Goal: Information Seeking & Learning: Learn about a topic

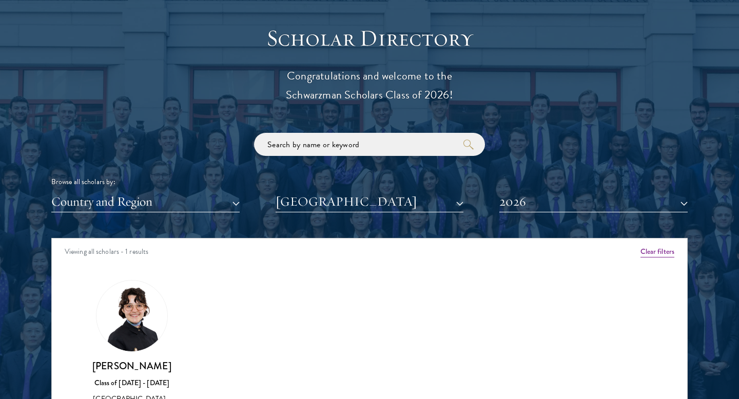
scroll to position [1142, 0]
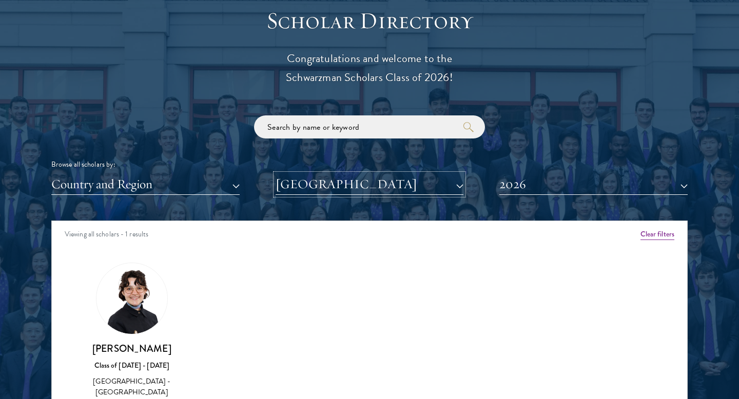
click at [415, 180] on button "[GEOGRAPHIC_DATA]" at bounding box center [370, 184] width 188 height 21
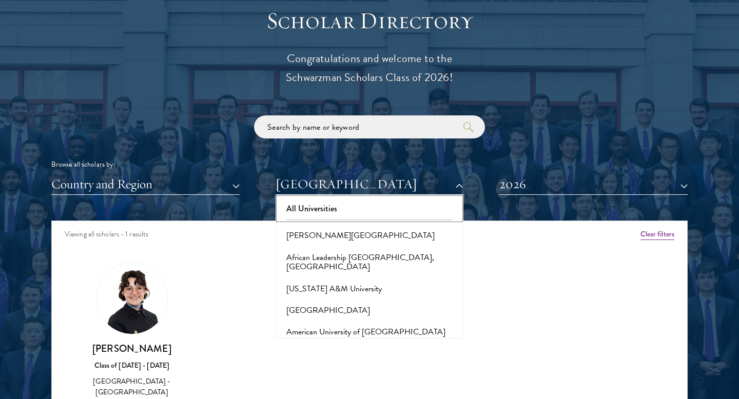
click at [369, 209] on button "All Universities" at bounding box center [370, 209] width 182 height 22
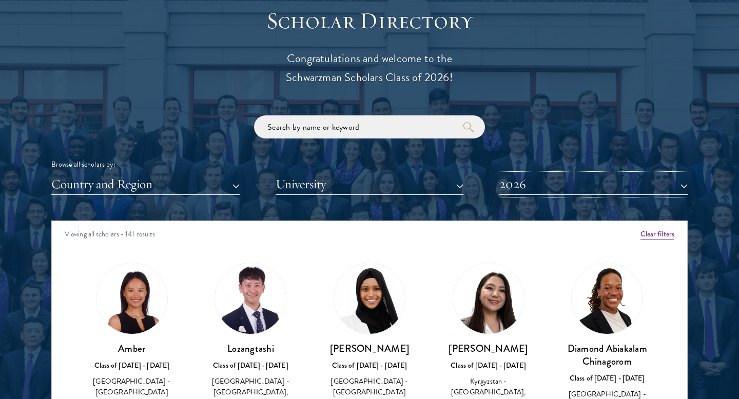
click at [573, 181] on button "2026" at bounding box center [593, 184] width 188 height 21
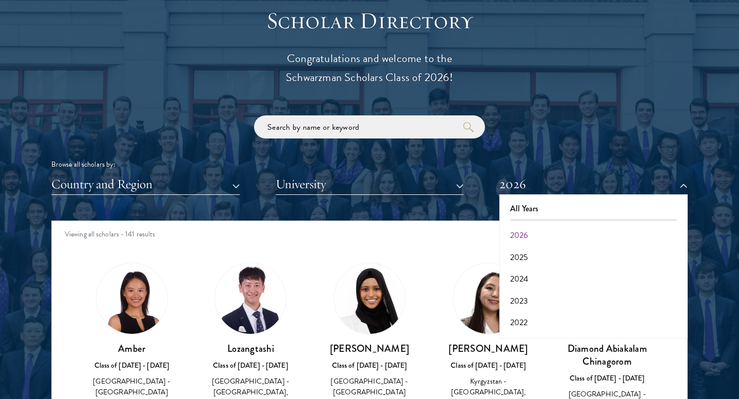
click at [448, 234] on div "Viewing all scholars - 141 results" at bounding box center [369, 235] width 635 height 29
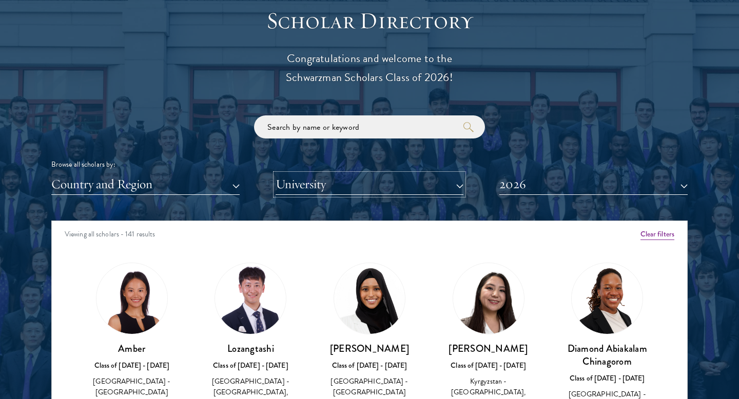
click at [424, 179] on button "University" at bounding box center [370, 184] width 188 height 21
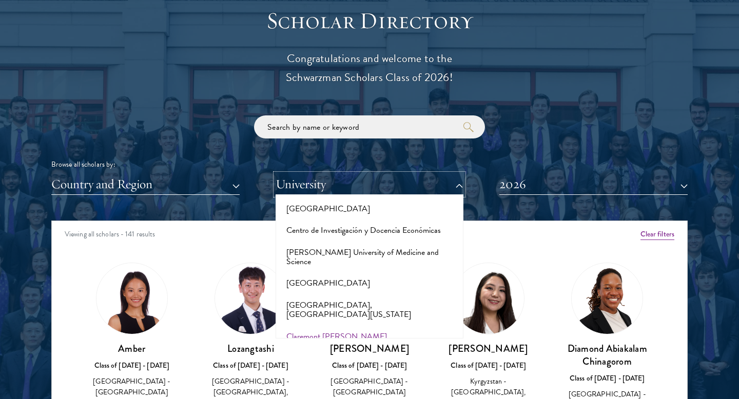
scroll to position [1335, 0]
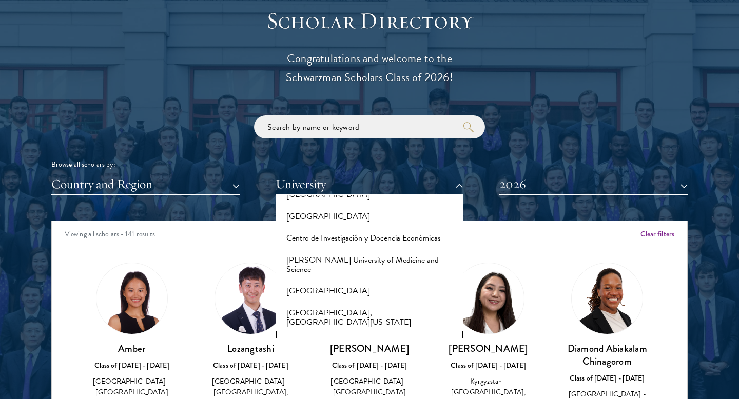
click at [371, 334] on button "Claremont [PERSON_NAME][GEOGRAPHIC_DATA]" at bounding box center [370, 349] width 182 height 31
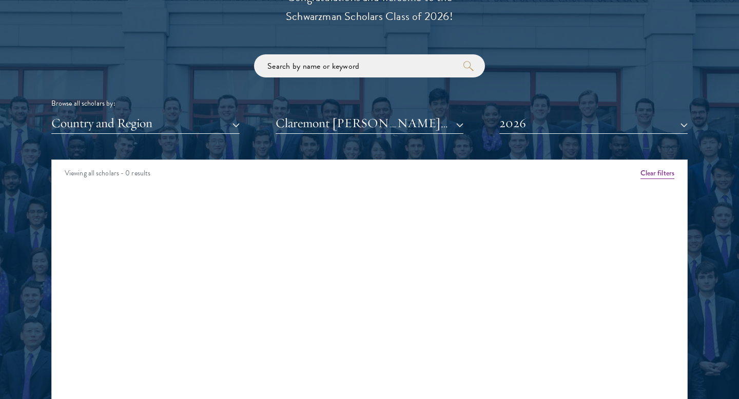
scroll to position [1209, 0]
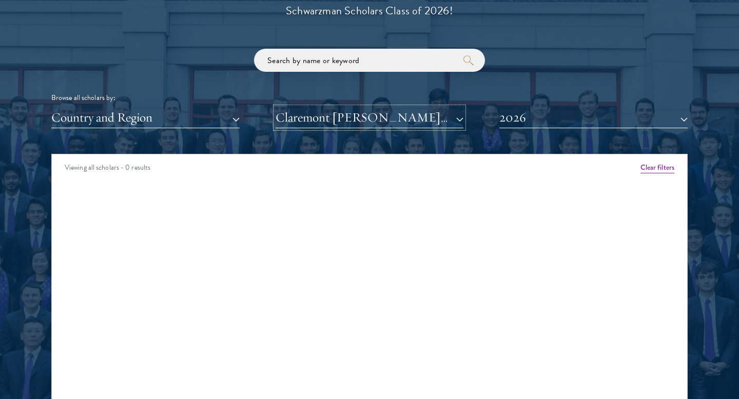
click at [414, 115] on button "Claremont [PERSON_NAME][GEOGRAPHIC_DATA]" at bounding box center [370, 117] width 188 height 21
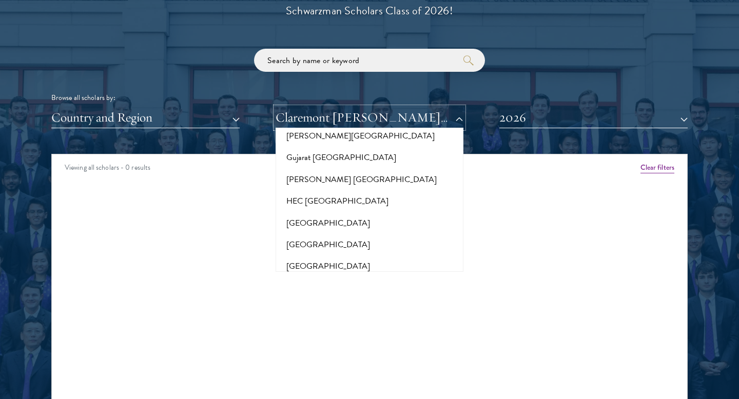
scroll to position [2491, 0]
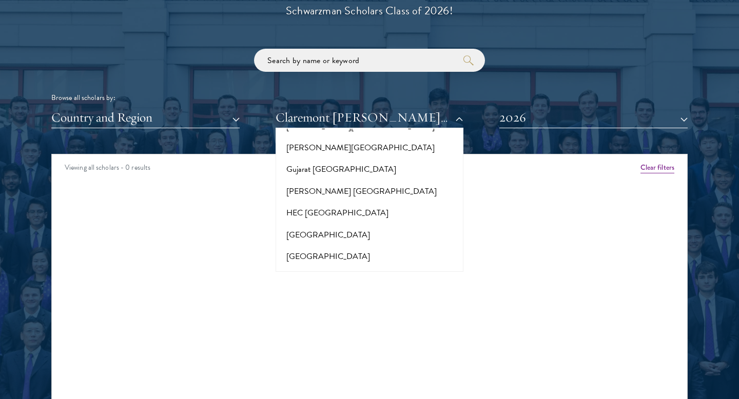
click at [347, 290] on button "[GEOGRAPHIC_DATA]" at bounding box center [370, 301] width 182 height 22
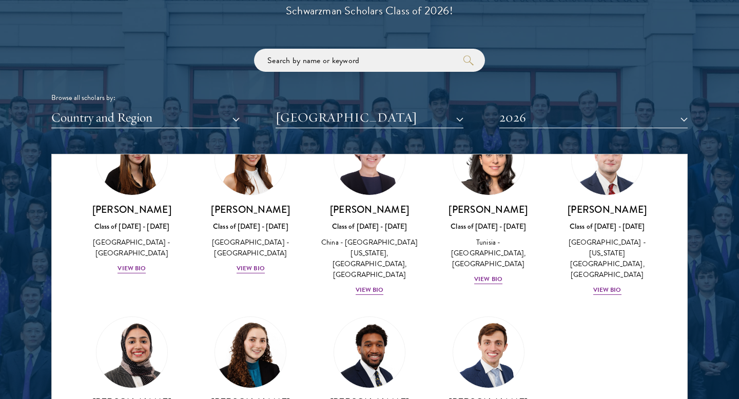
scroll to position [292, 0]
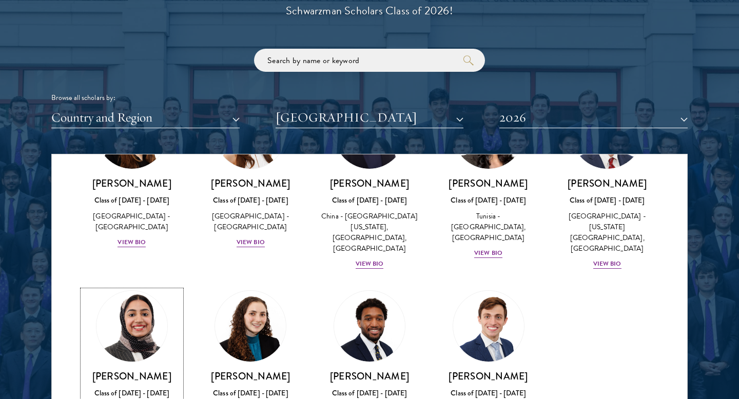
click at [124, 306] on img at bounding box center [132, 326] width 78 height 78
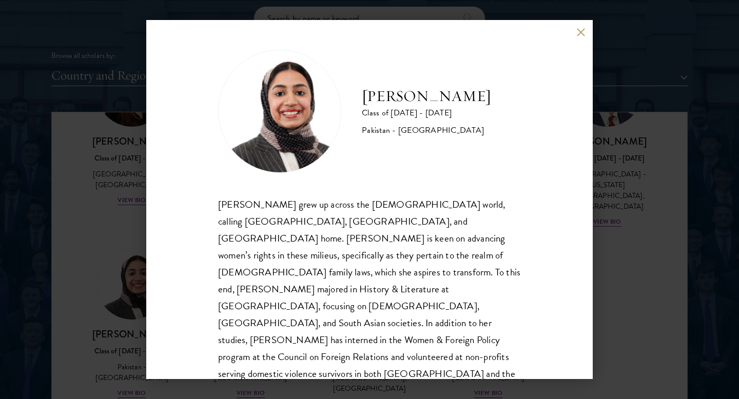
scroll to position [1253, 0]
click at [581, 33] on button at bounding box center [580, 32] width 9 height 9
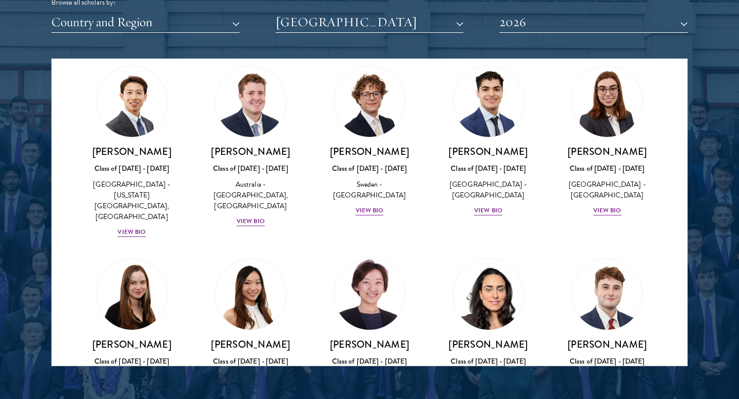
scroll to position [29, 0]
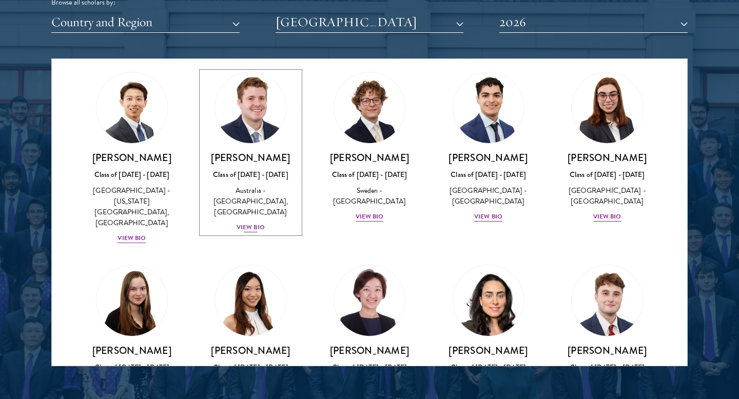
click at [262, 223] on div "View Bio" at bounding box center [251, 228] width 28 height 10
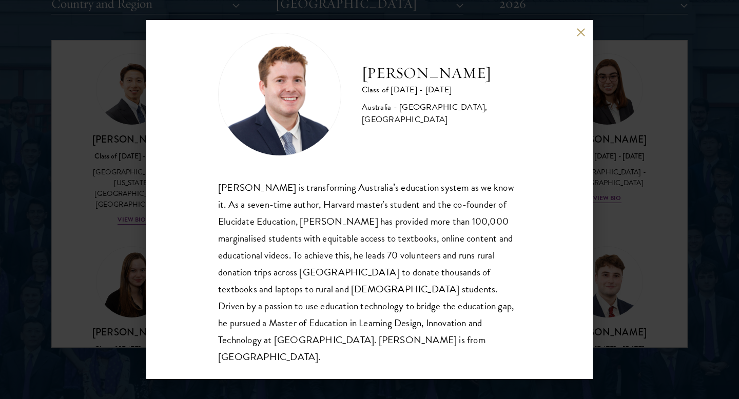
scroll to position [1329, 0]
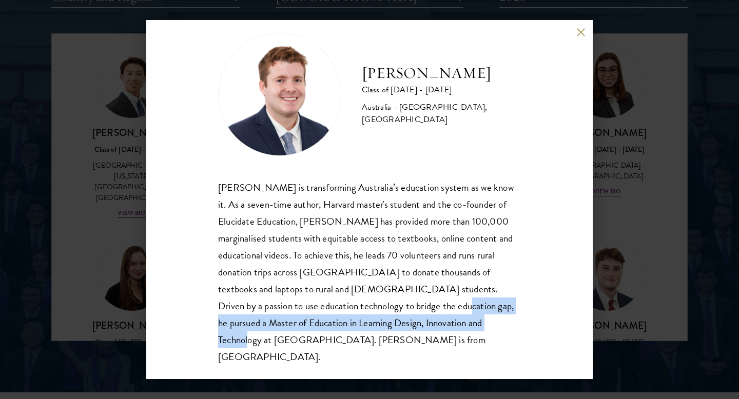
drag, startPoint x: 370, startPoint y: 306, endPoint x: 438, endPoint y: 327, distance: 71.3
click at [438, 327] on div "[PERSON_NAME] is transforming Australia’s education system as we know it. As a …" at bounding box center [369, 272] width 303 height 187
copy div "Master of Education in Learning Design, Innovation and Technology at [GEOGRAPHI…"
